Goal: Entertainment & Leisure: Consume media (video, audio)

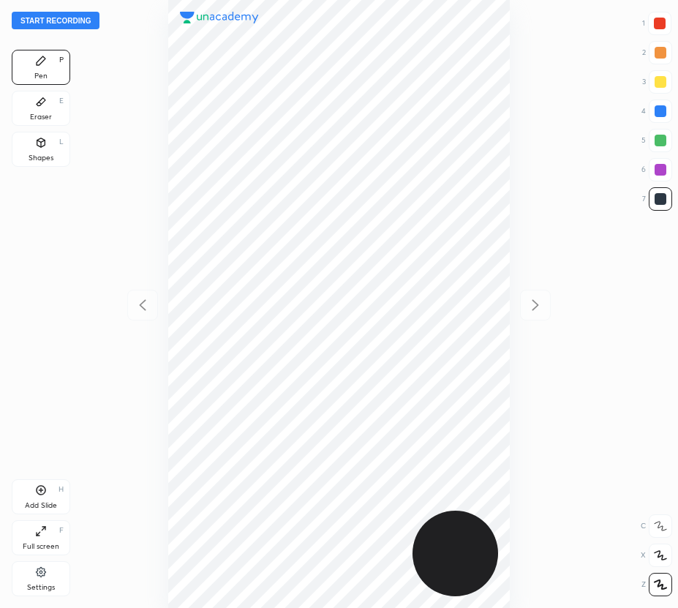
scroll to position [608, 444]
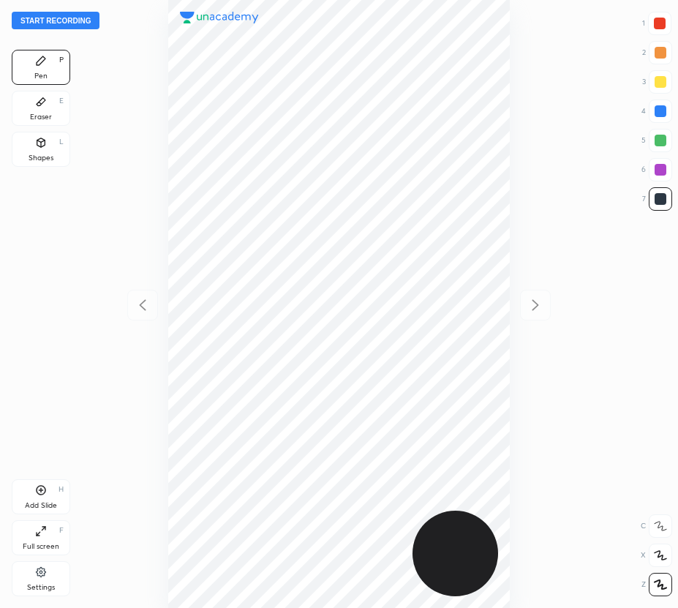
scroll to position [608, 444]
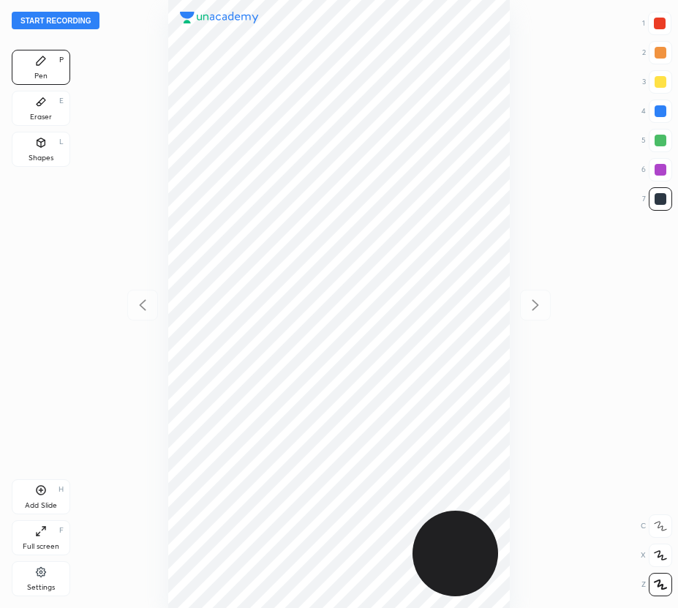
scroll to position [608, 444]
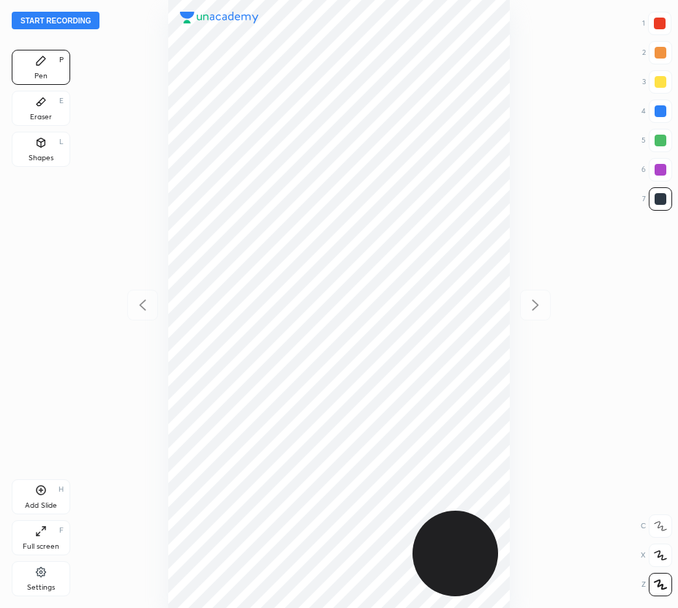
scroll to position [608, 444]
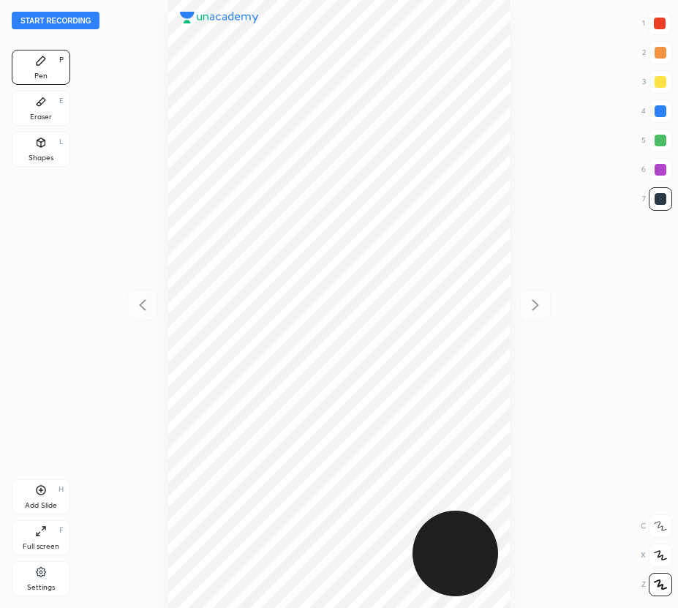
scroll to position [608, 444]
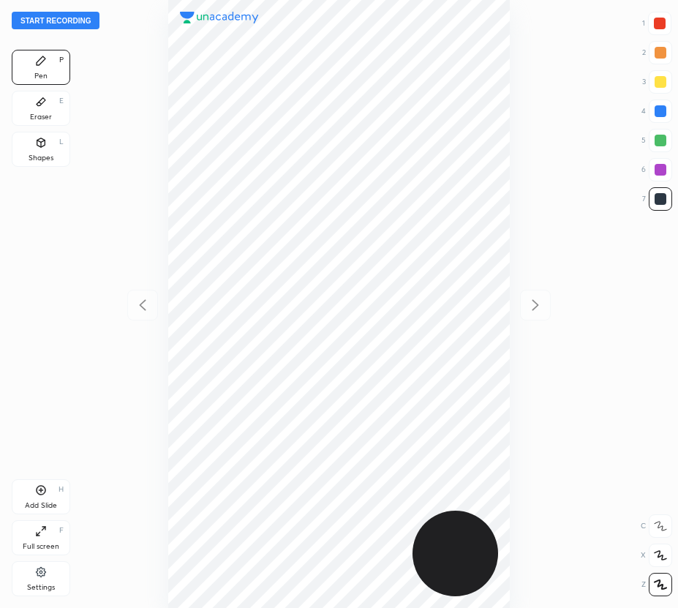
scroll to position [608, 444]
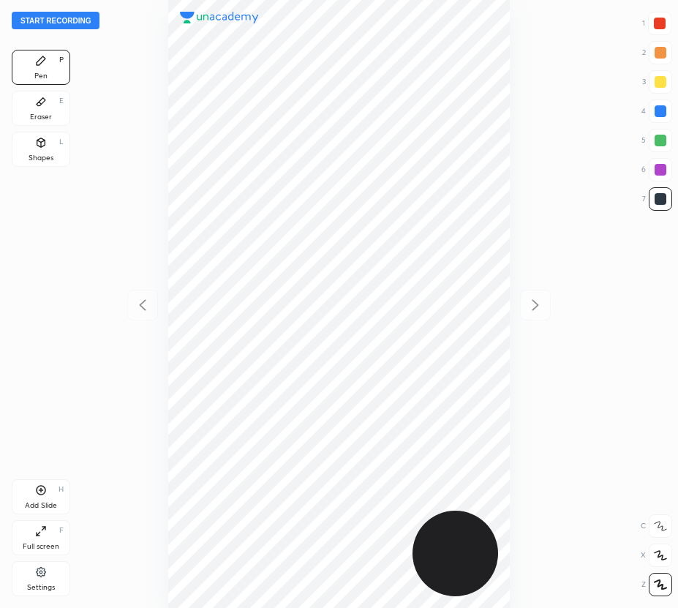
scroll to position [608, 444]
